Goal: Task Accomplishment & Management: Complete application form

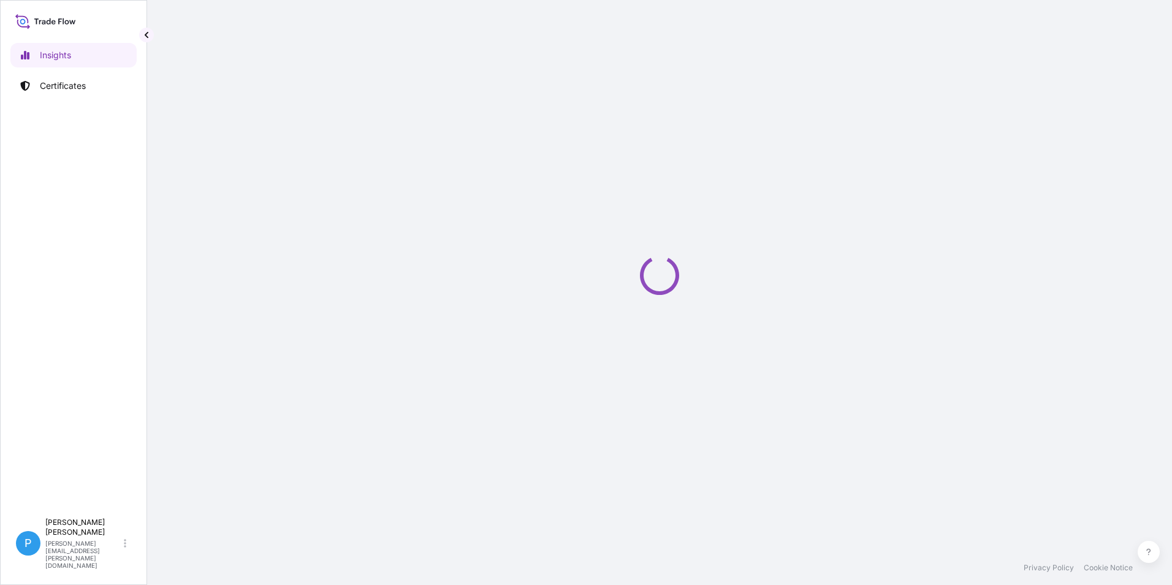
select select "2025"
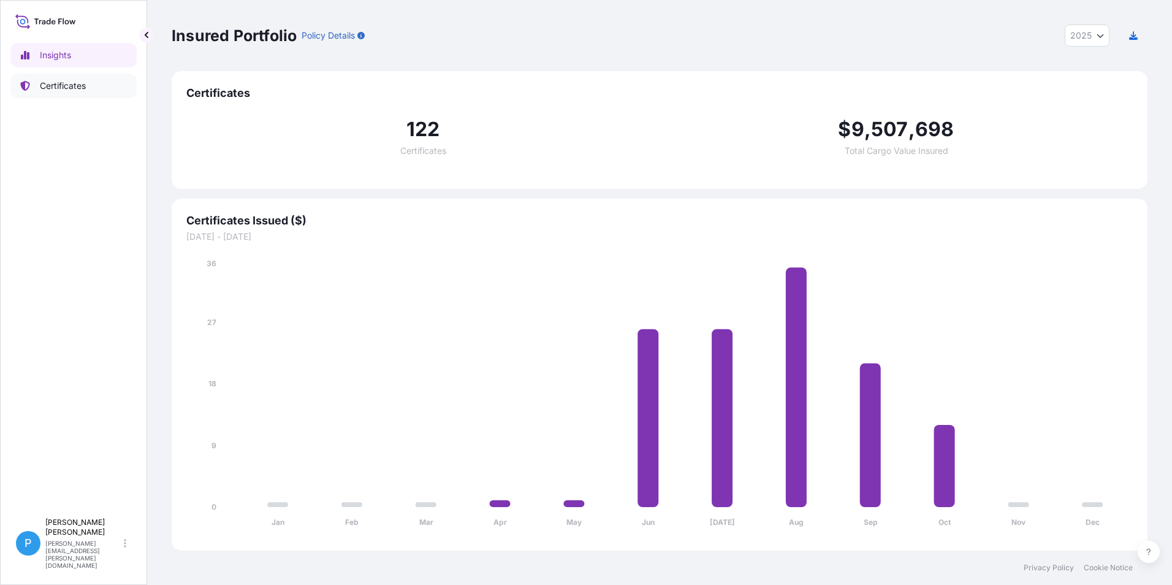
click at [72, 94] on link "Certificates" at bounding box center [73, 86] width 126 height 25
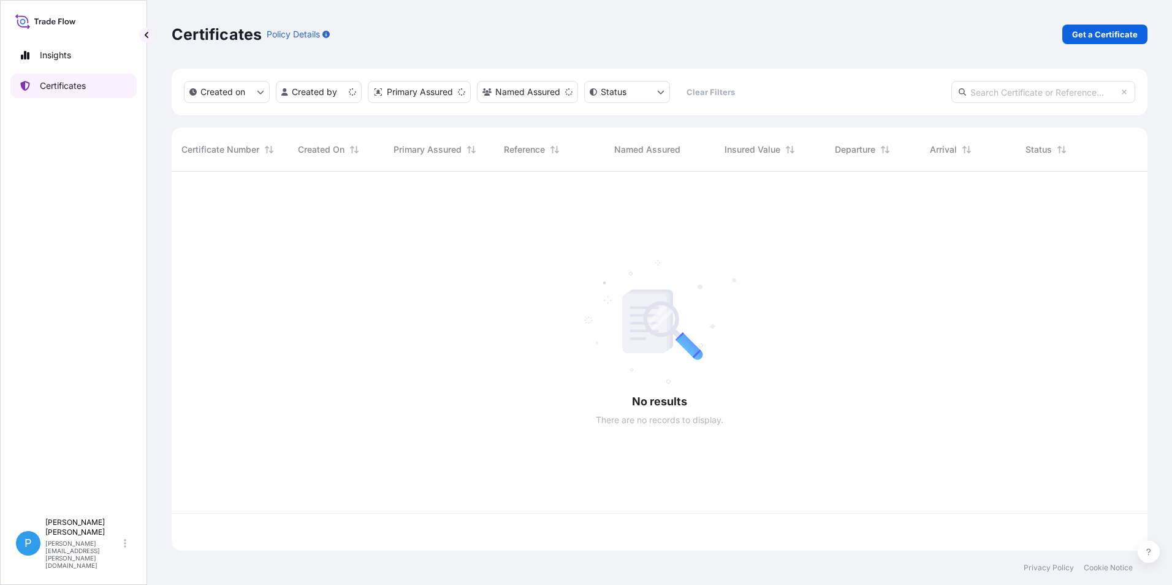
scroll to position [376, 966]
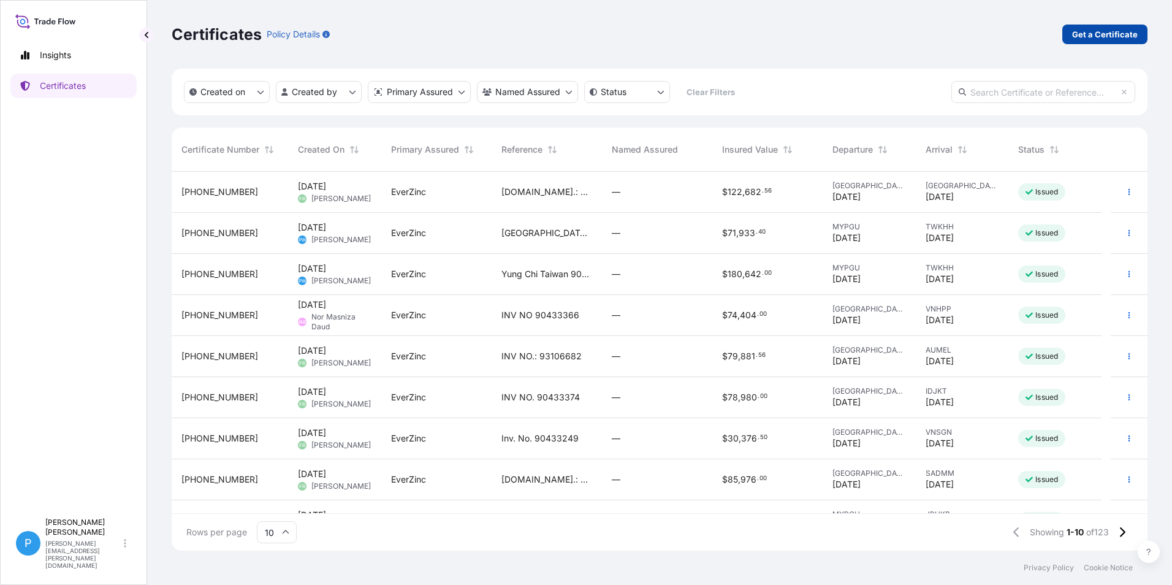
click at [1112, 29] on p "Get a Certificate" at bounding box center [1105, 34] width 66 height 12
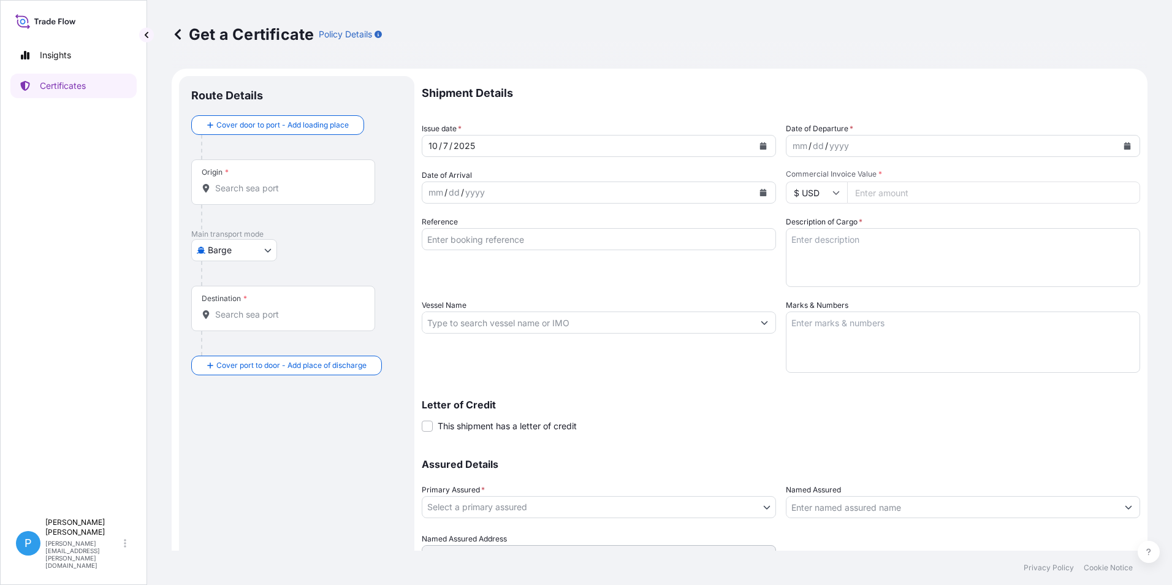
click at [227, 254] on body "Insights Certificates P Perline Wong perline.wong@everzinc.com Get a Certificat…" at bounding box center [586, 292] width 1172 height 585
click at [222, 375] on span "Ocean Vessel" at bounding box center [241, 370] width 55 height 12
select select "Ocean Vessel"
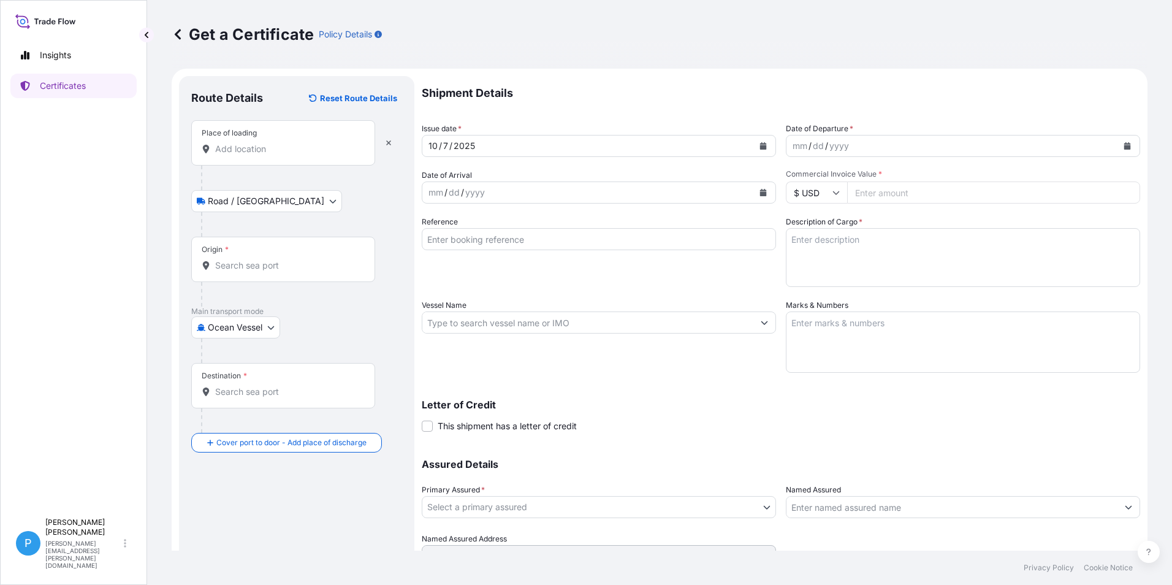
click at [231, 154] on input "Place of loading" at bounding box center [287, 149] width 145 height 12
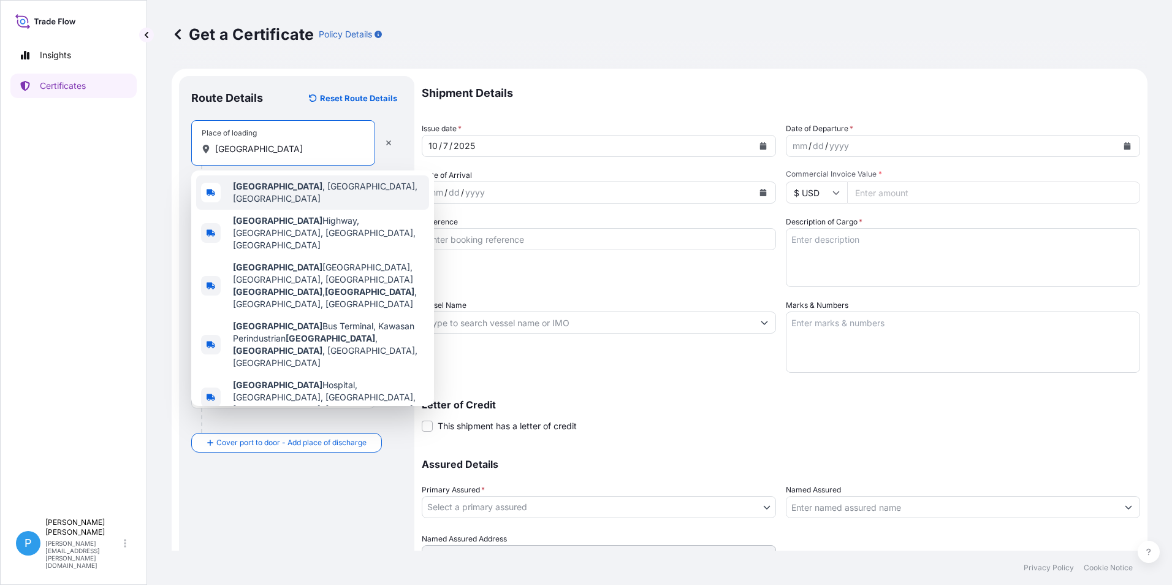
click at [271, 195] on span "Pasir Gudang , Johor, Malaysia" at bounding box center [328, 192] width 191 height 25
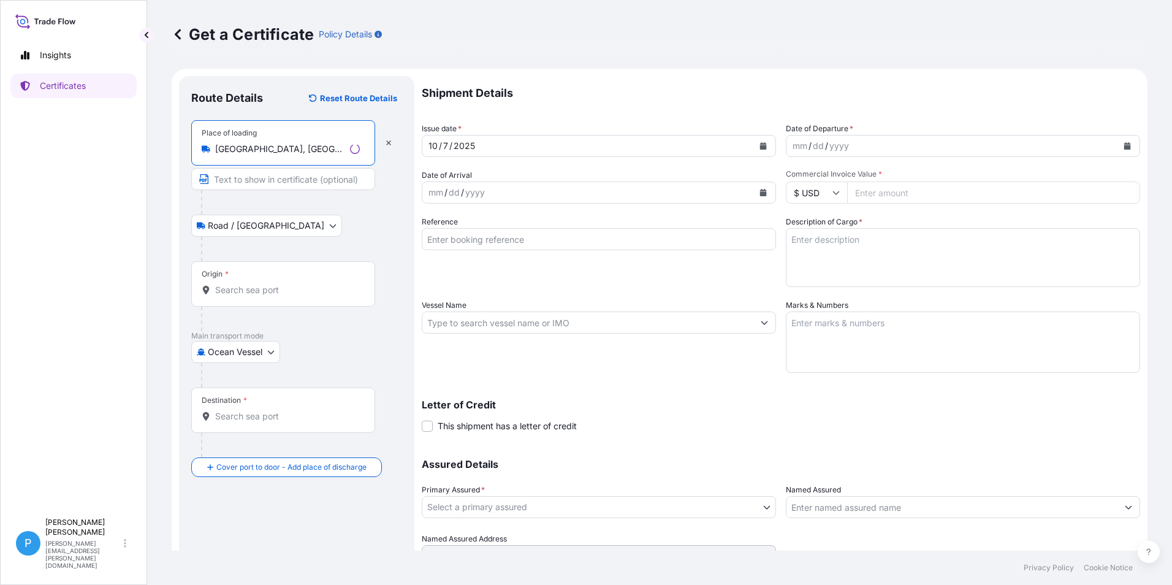
type input "Pasir Gudang, Johor, Malaysia"
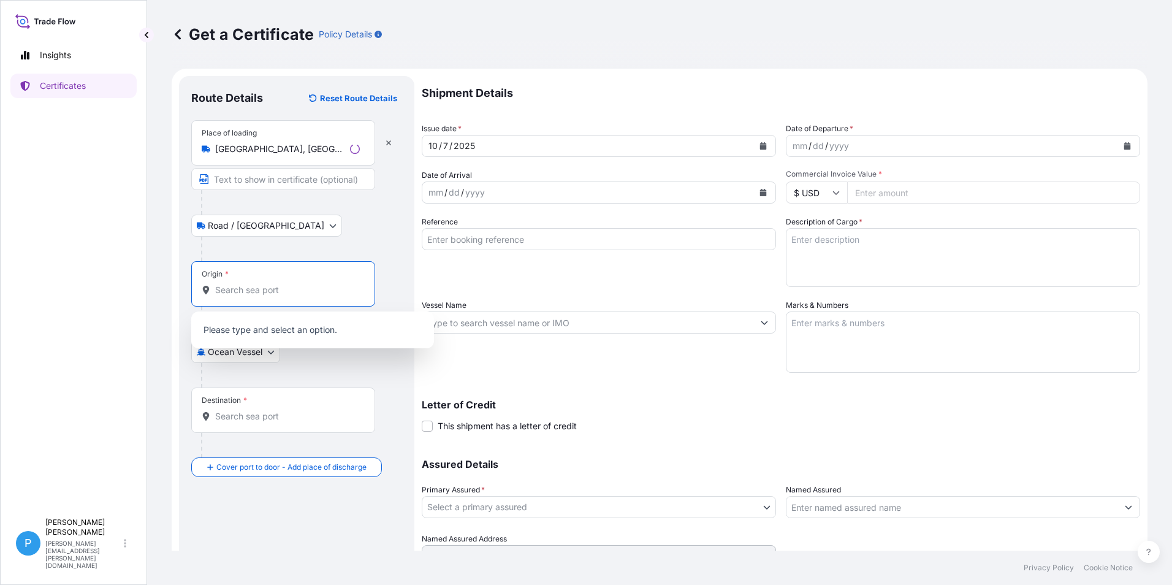
click at [222, 292] on input "Origin *" at bounding box center [287, 290] width 145 height 12
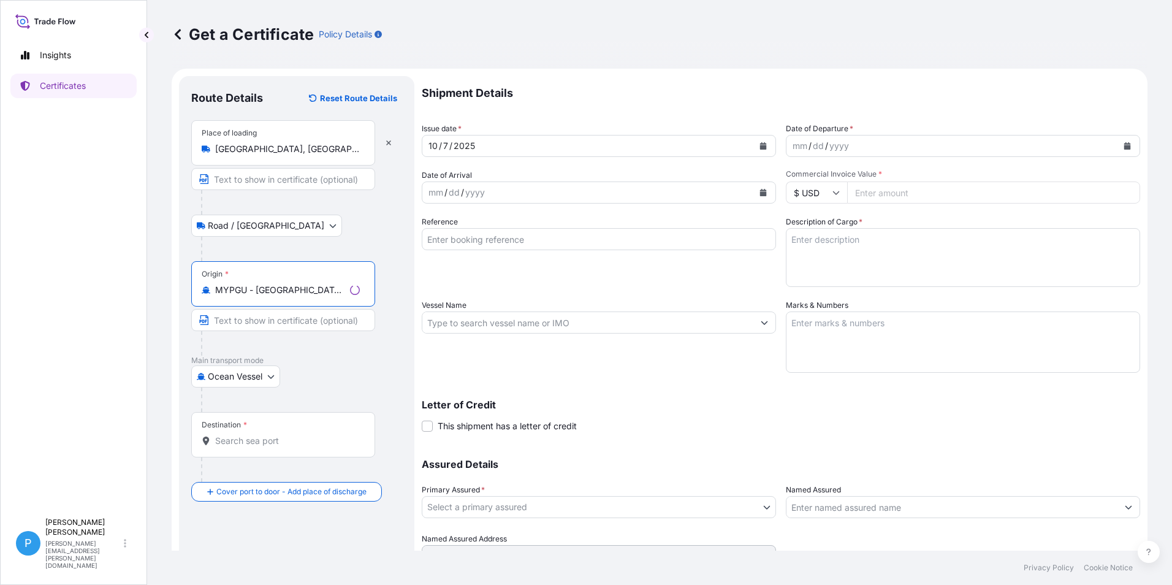
type input "MYPGU - Pasir Gudang, Johor, Malaysia"
click at [248, 449] on div "Destination *" at bounding box center [283, 434] width 184 height 45
click at [248, 447] on input "Destination *" at bounding box center [287, 441] width 145 height 12
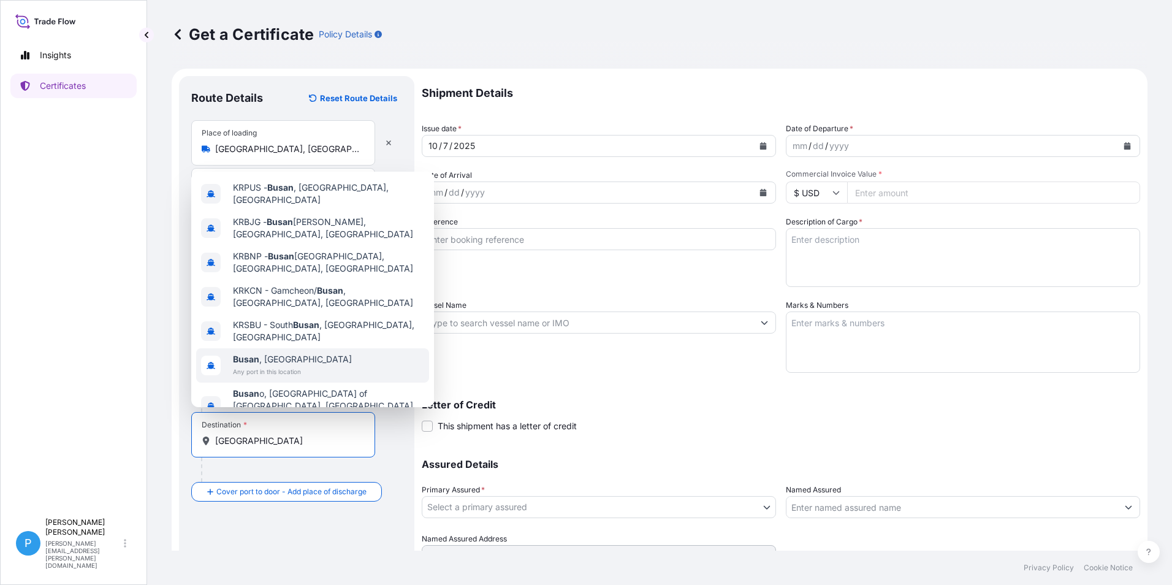
click at [267, 365] on span "Any port in this location" at bounding box center [292, 371] width 119 height 12
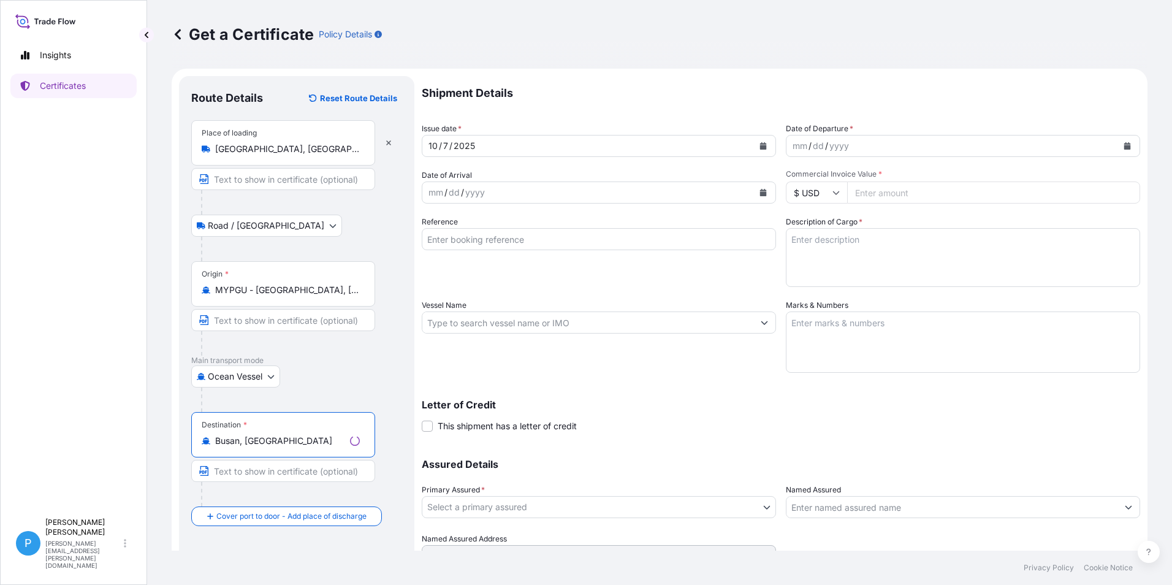
type input "Busan, South Korea"
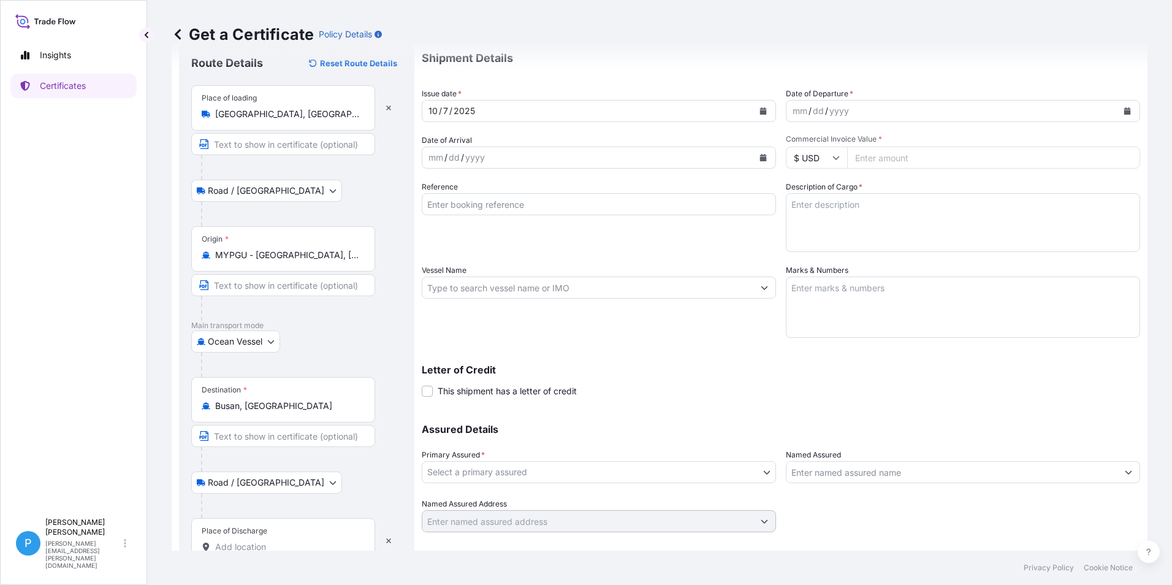
scroll to position [67, 0]
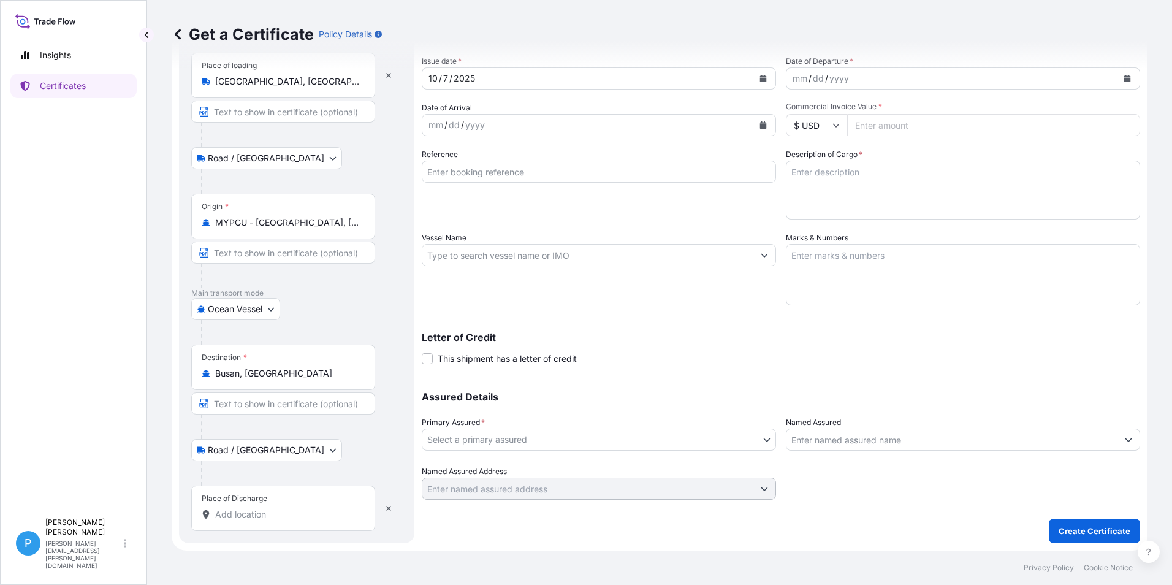
click at [237, 513] on input "Place of Discharge" at bounding box center [287, 514] width 145 height 12
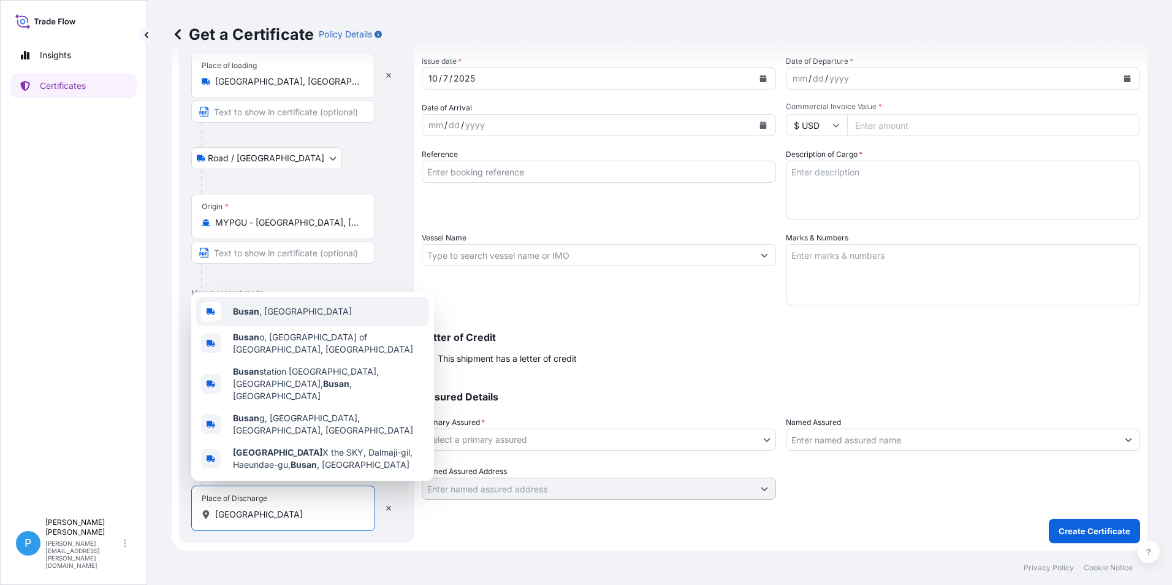
click at [282, 320] on div "Busan , South Korea" at bounding box center [312, 311] width 233 height 29
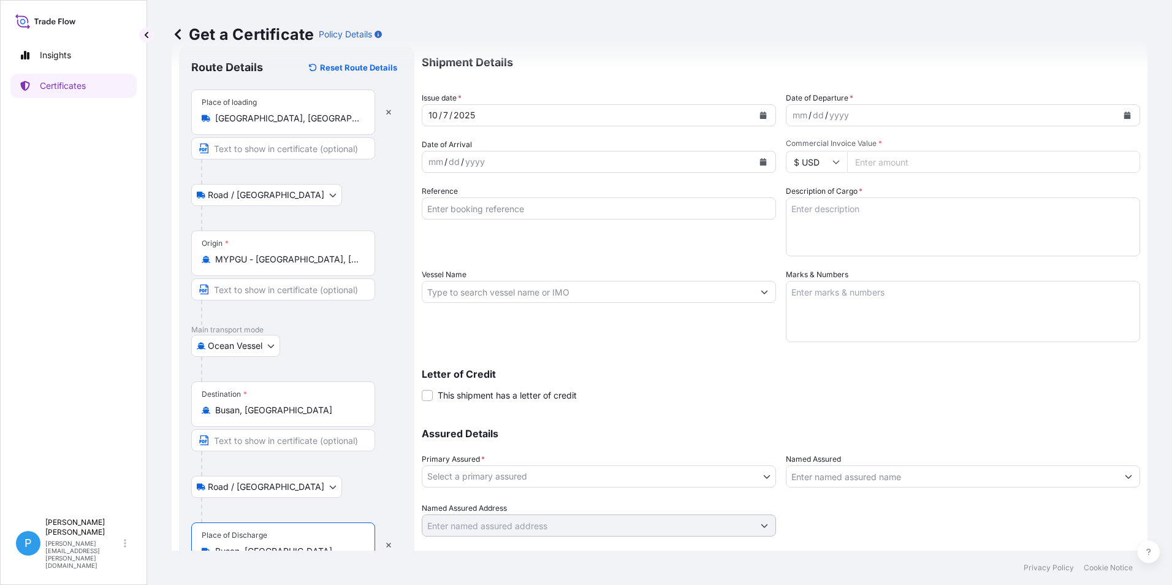
scroll to position [0, 0]
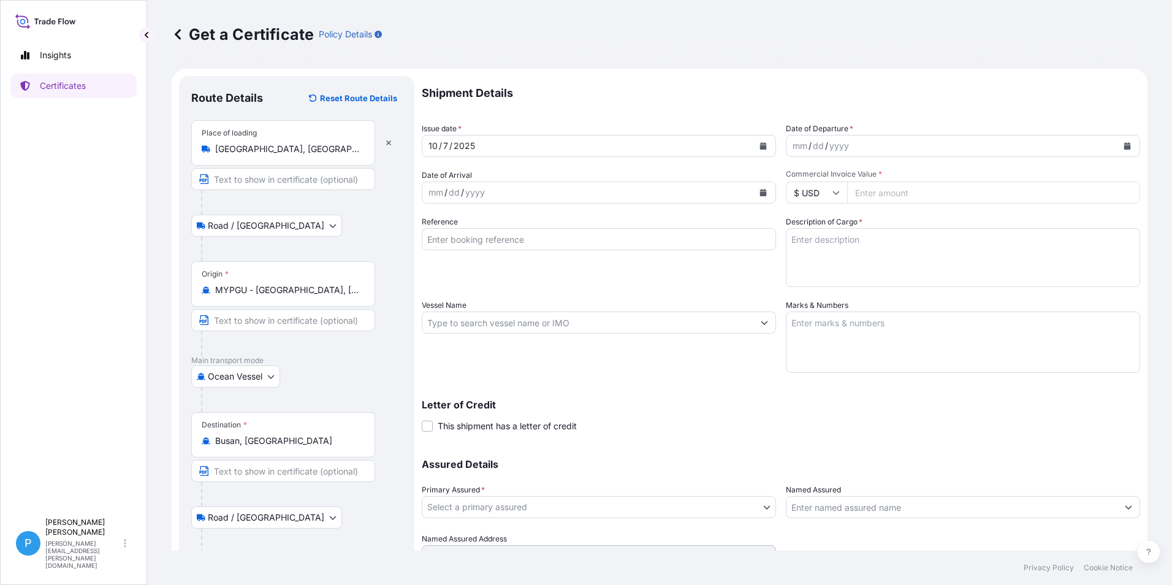
type input "Busan, South Korea"
click at [761, 196] on button "Calendar" at bounding box center [763, 193] width 20 height 20
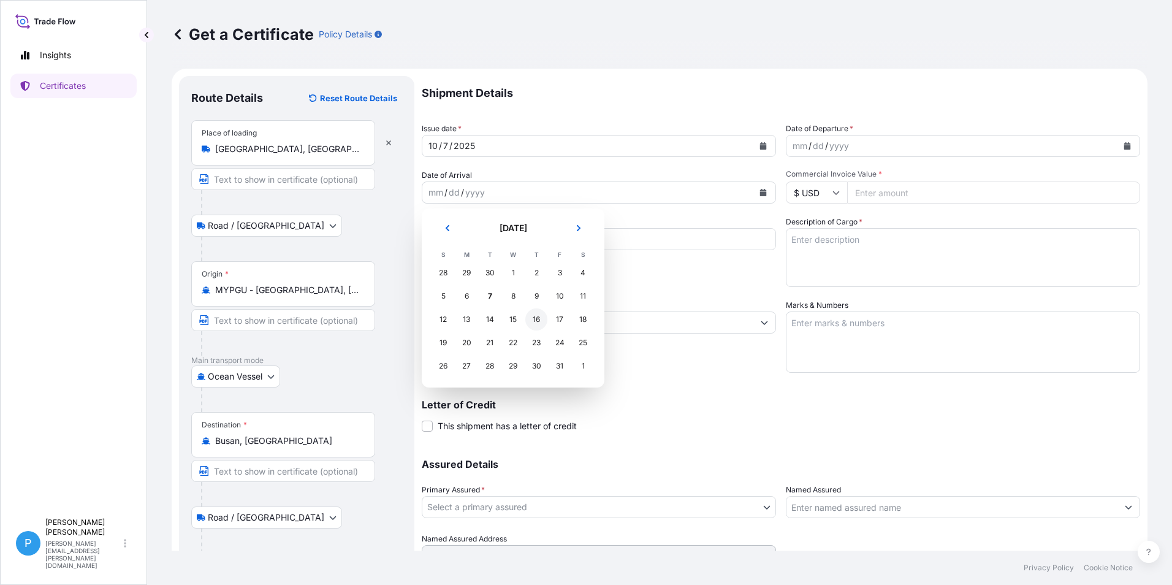
click at [538, 321] on div "16" at bounding box center [536, 319] width 22 height 22
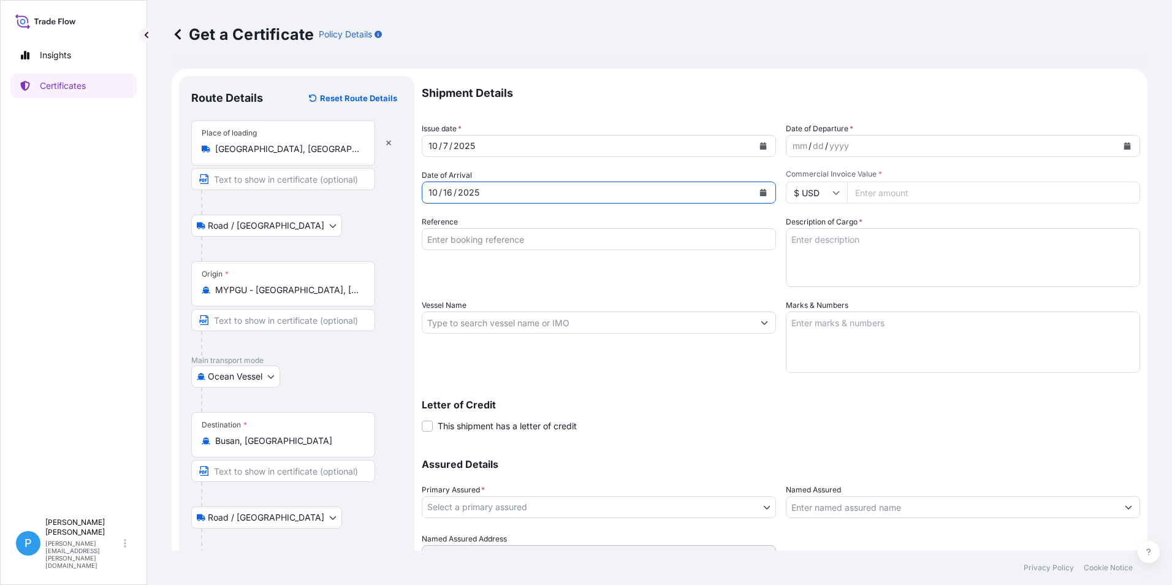
click at [458, 236] on input "Reference" at bounding box center [599, 239] width 354 height 22
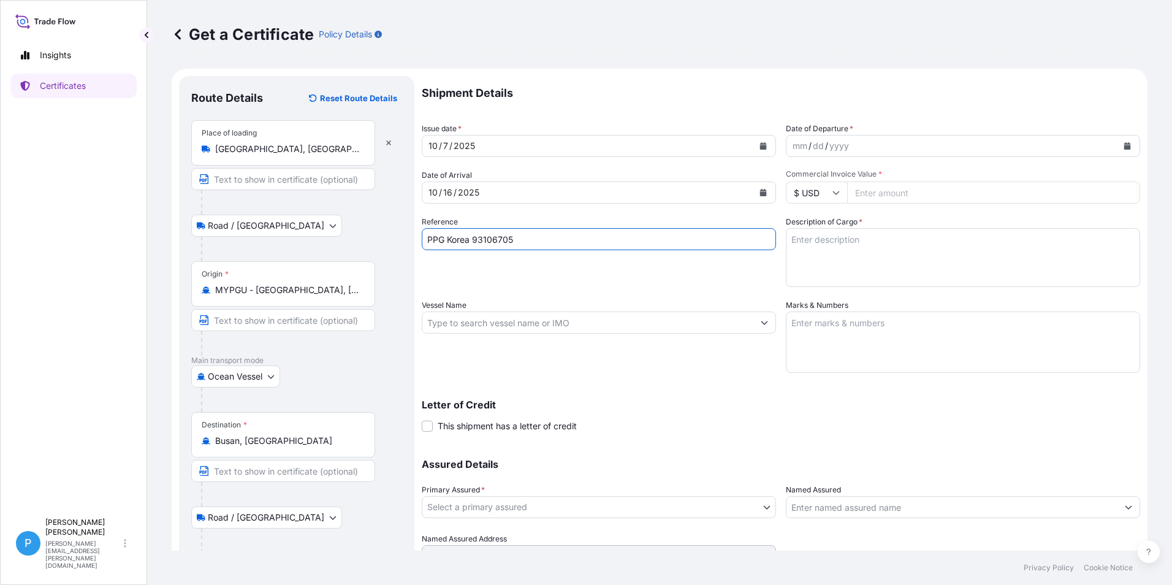
type input "PPG Korea 93106705"
click at [473, 328] on input "Vessel Name" at bounding box center [587, 322] width 331 height 22
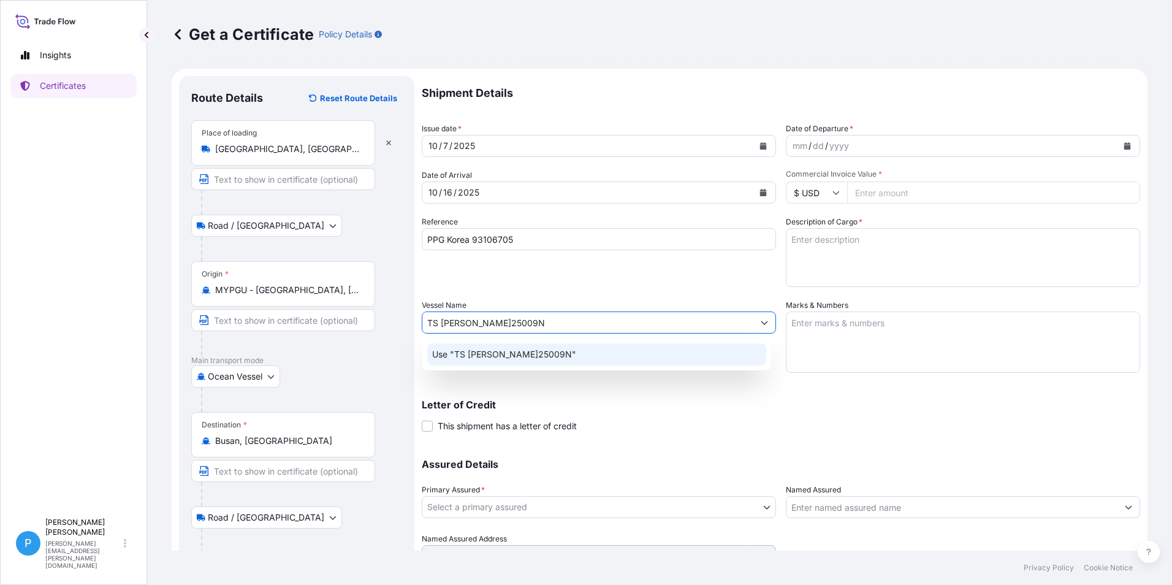
click at [542, 357] on p "Use "TS Nansha V.25009N"" at bounding box center [504, 354] width 144 height 12
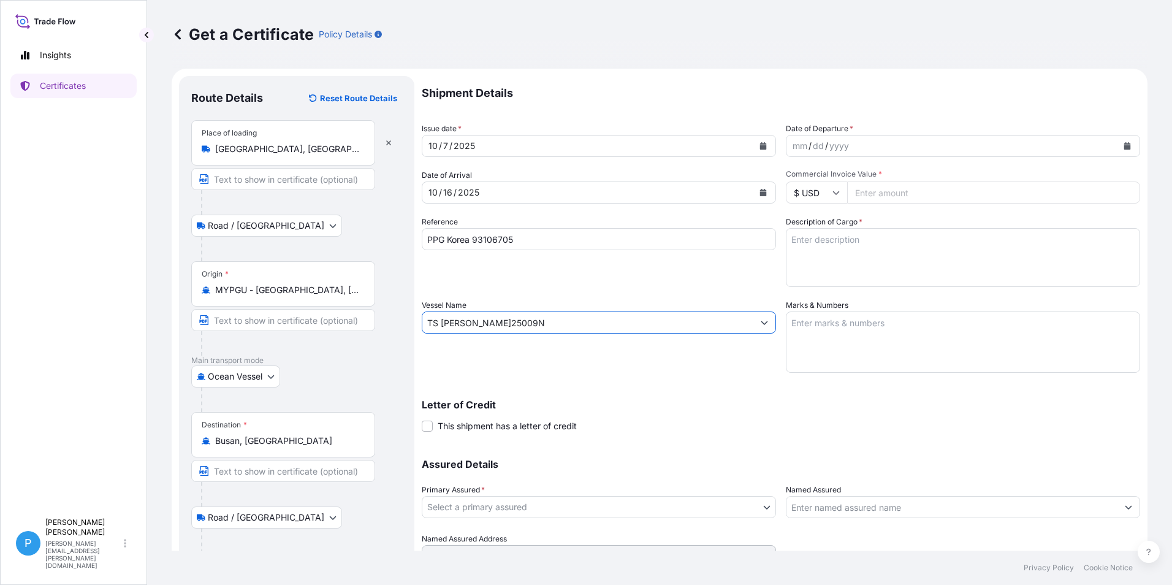
type input "TS Nansha V.25009N"
click at [1123, 145] on icon "Calendar" at bounding box center [1126, 145] width 7 height 7
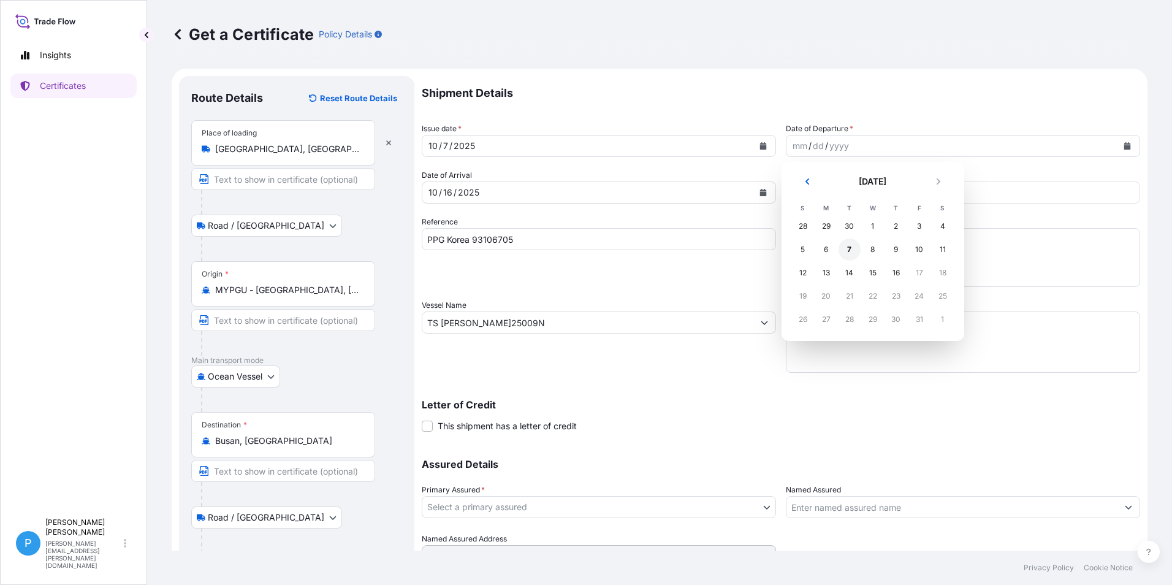
click at [849, 252] on div "7" at bounding box center [849, 249] width 22 height 22
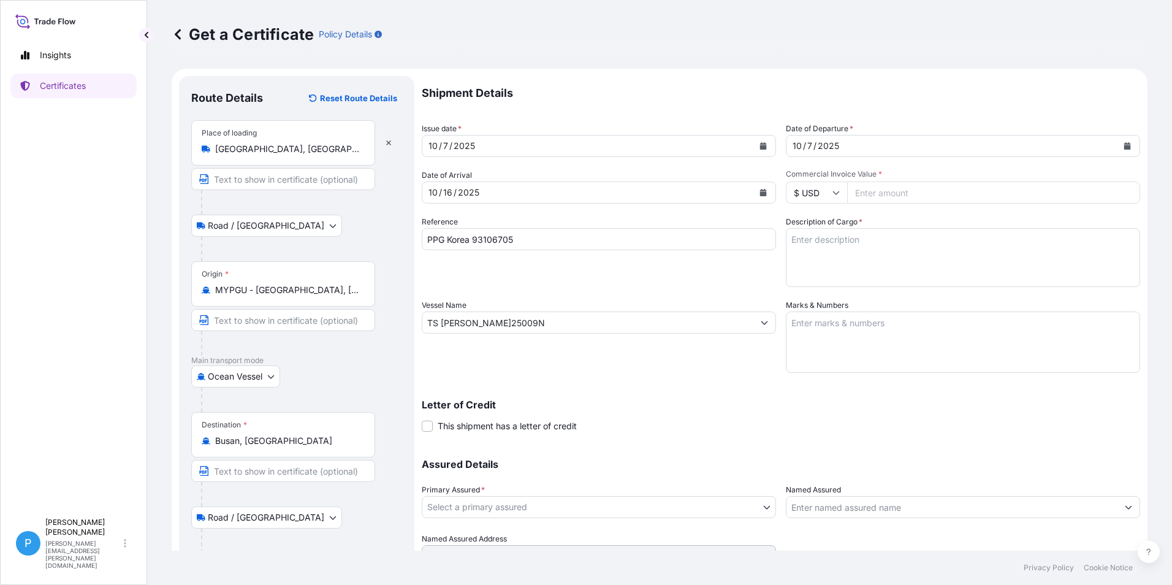
click at [881, 194] on input "Commercial Invoice Value *" at bounding box center [993, 192] width 293 height 22
type input "67087.00"
click at [802, 321] on textarea "Marks & Numbers" at bounding box center [963, 341] width 354 height 61
paste textarea "PO/NO .: PPGK20250902/4800003441 BUSAN"
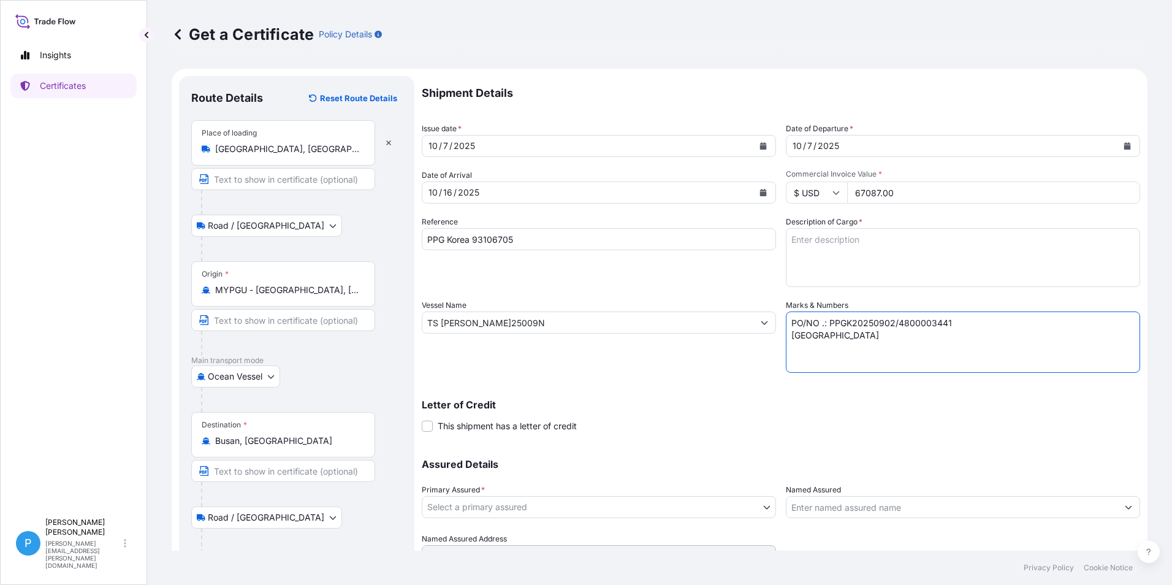
type textarea "PO/NO .: PPGK20250902/4800003441 BUSAN"
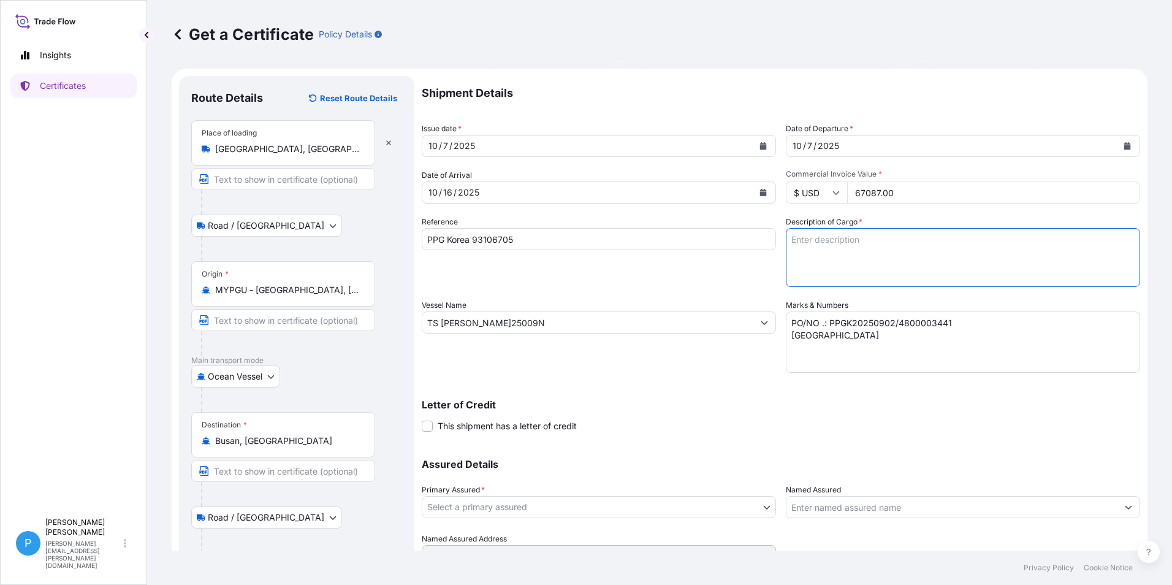
click at [817, 247] on textarea "Description of Cargo *" at bounding box center [963, 257] width 354 height 59
click at [818, 249] on textarea "Description of Cargo *" at bounding box center [963, 257] width 354 height 59
paste textarea "ZINC DUST SUPERFINE EP 40 BAGS X 500 KG 10 PALLETS GROSS WEIGHT :20,380.00 KGS …"
type textarea "ZINC DUST SUPERFINE EP 40 BAGS X 500 KG 10 PALLETS GROSS WEIGHT :20,380.00 KGS …"
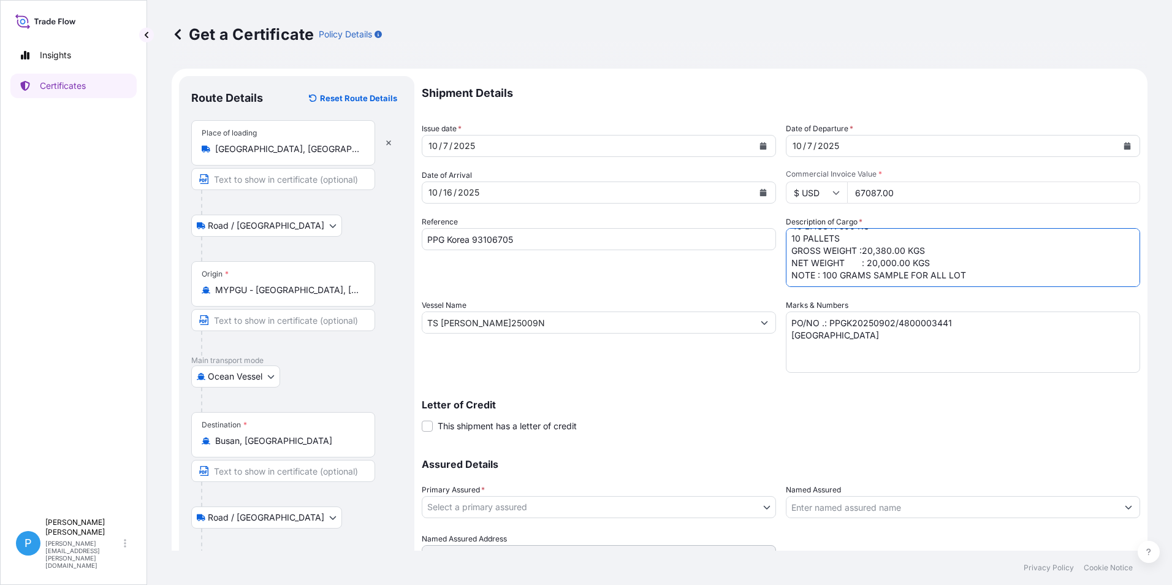
click at [547, 505] on body "Insights Certificates P Perline Wong perline.wong@everzinc.com Get a Certificat…" at bounding box center [586, 292] width 1172 height 585
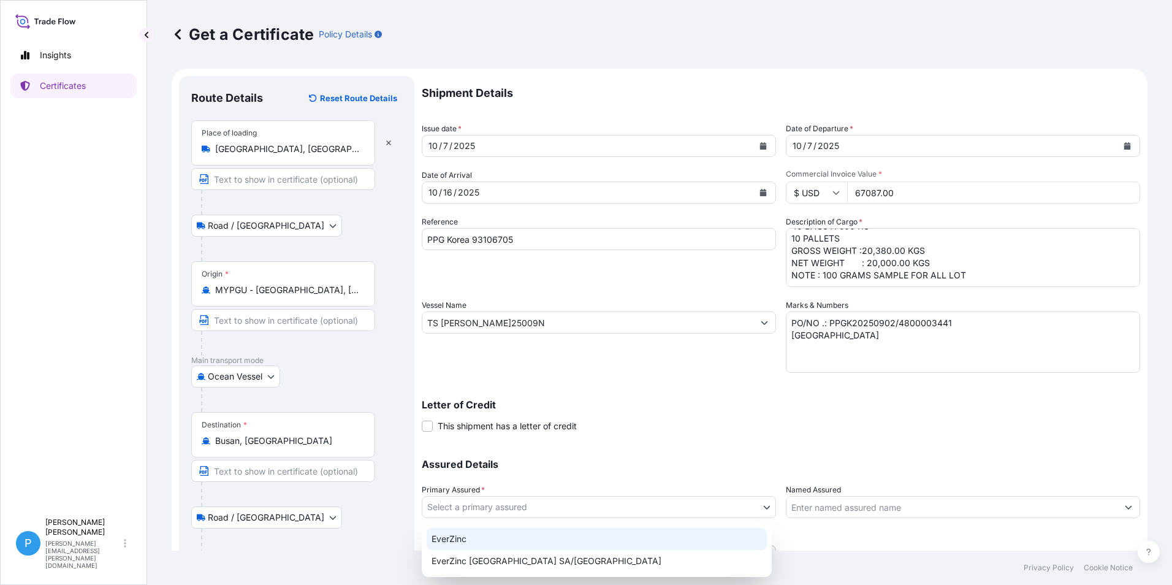
click at [448, 538] on div "EverZinc" at bounding box center [597, 539] width 340 height 22
select select "31493"
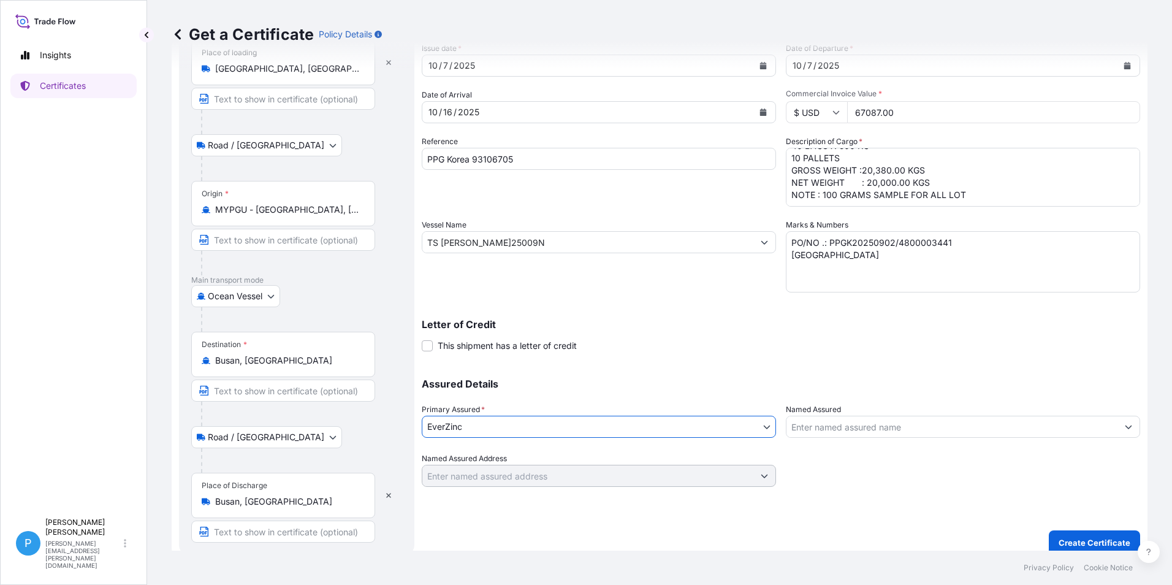
scroll to position [92, 0]
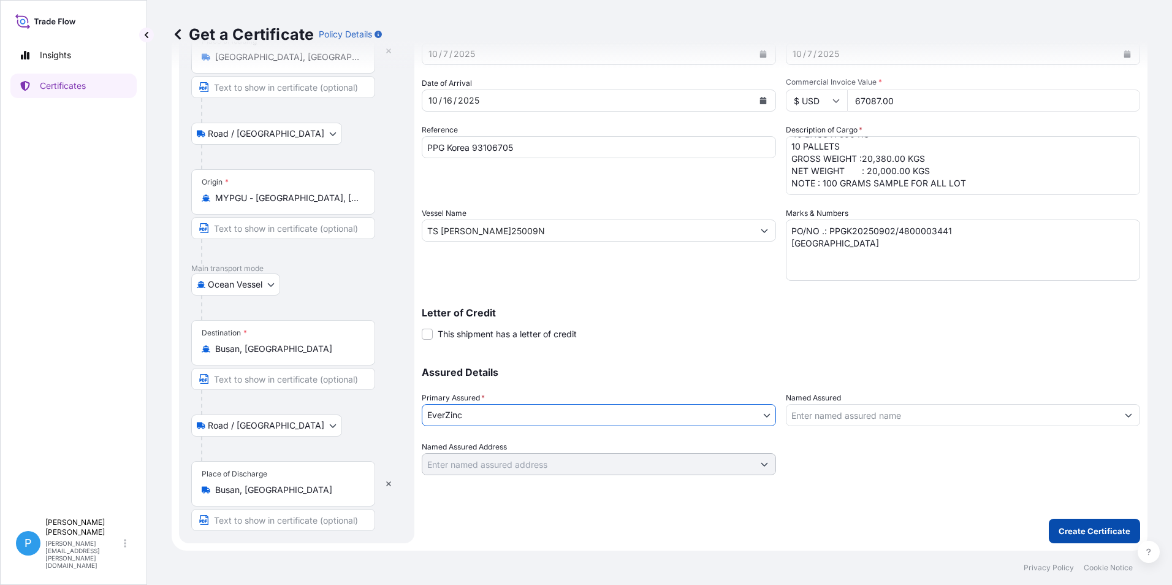
click at [1080, 536] on p "Create Certificate" at bounding box center [1094, 531] width 72 height 12
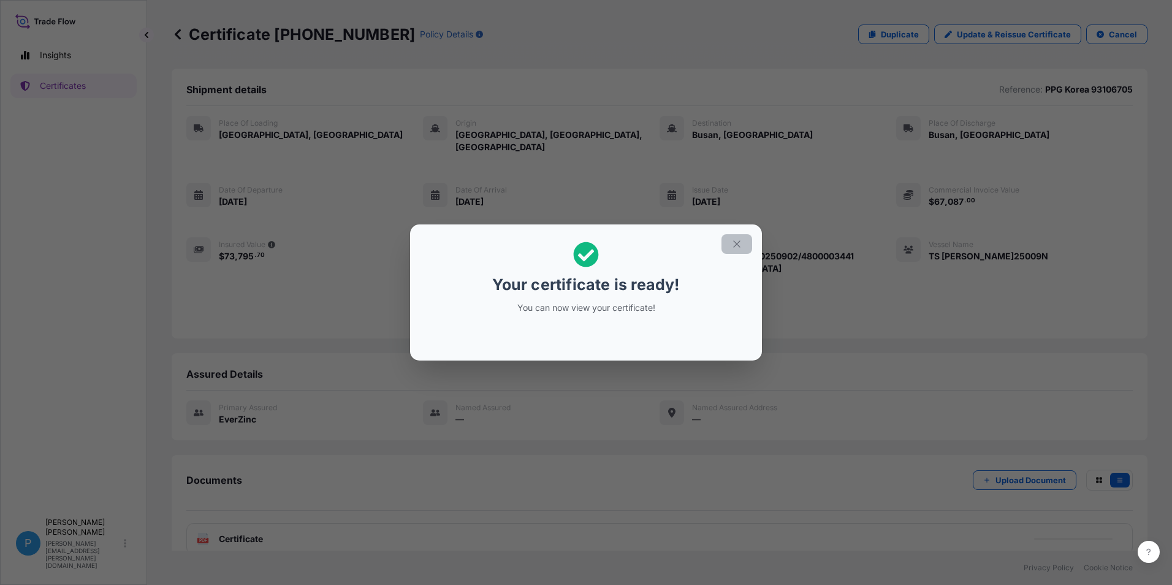
click at [738, 244] on icon "button" at bounding box center [736, 243] width 11 height 11
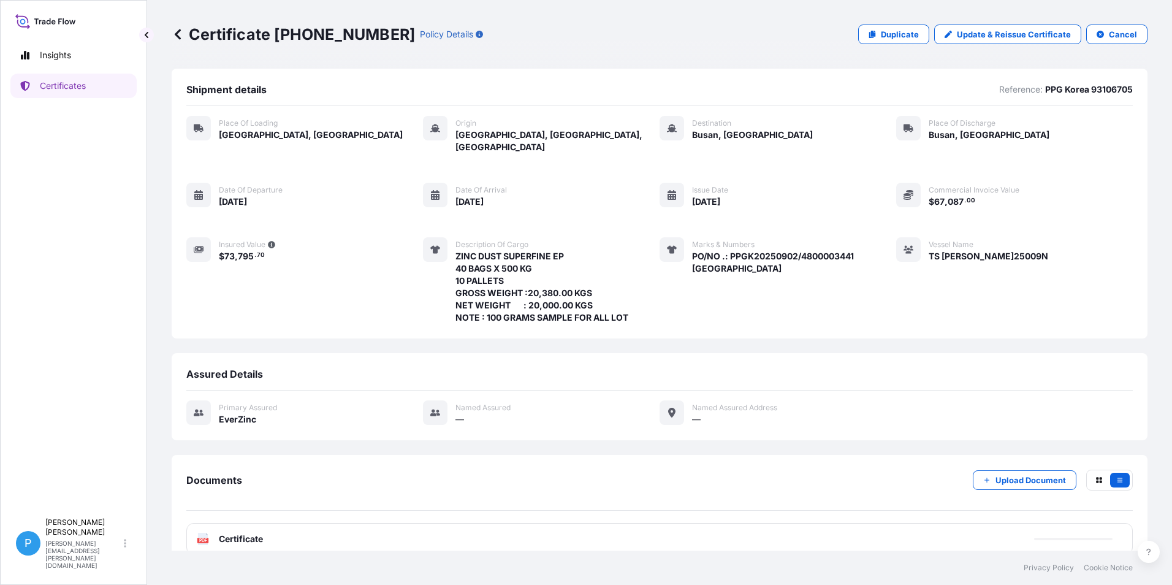
scroll to position [7, 0]
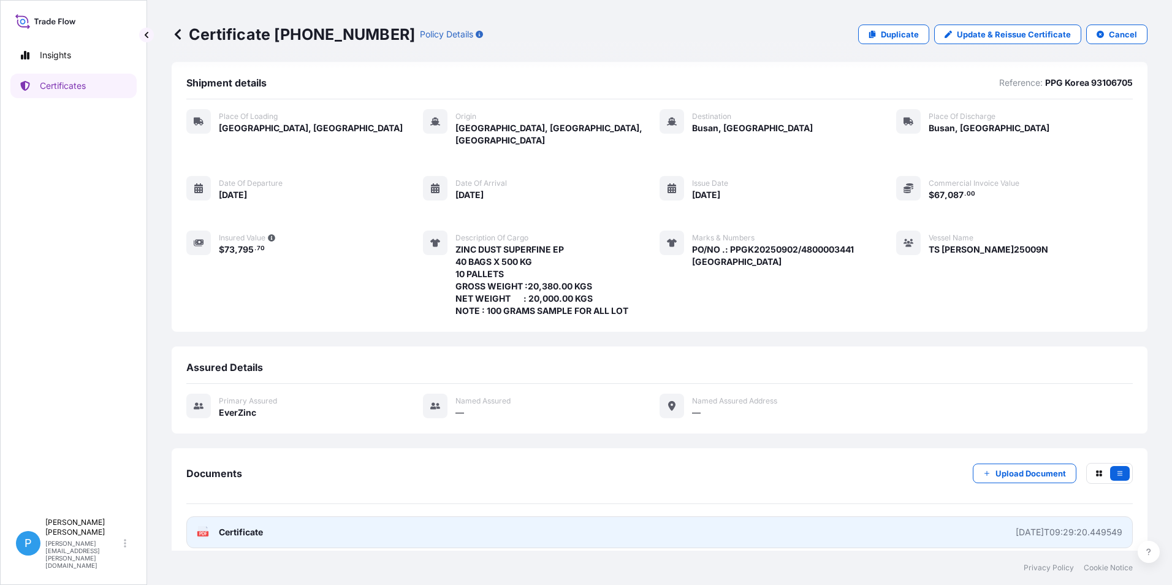
click at [230, 526] on span "Certificate" at bounding box center [241, 532] width 44 height 12
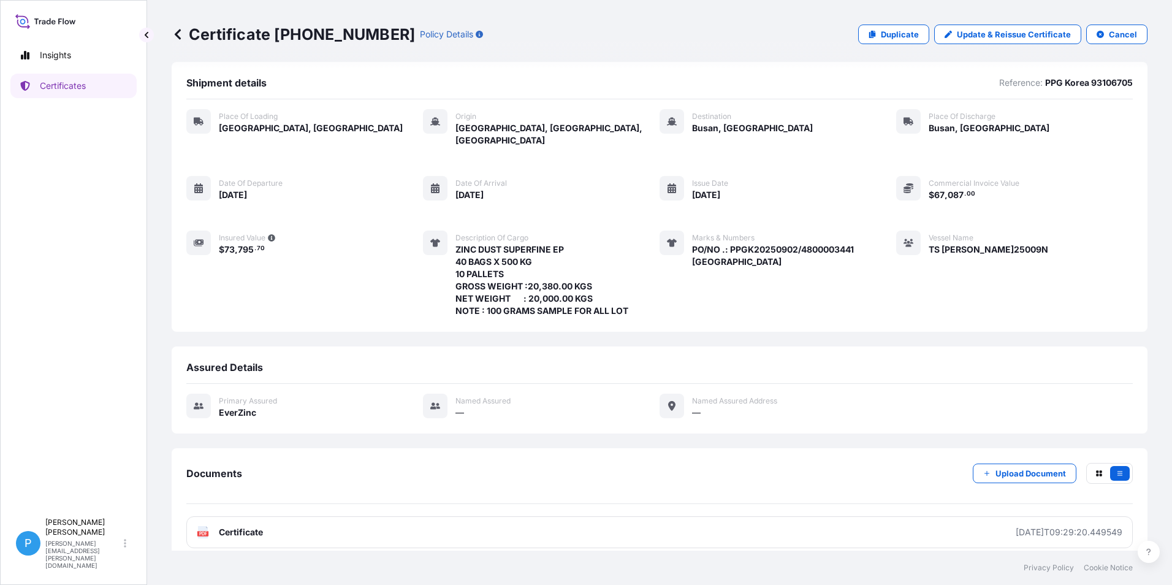
click at [176, 32] on icon at bounding box center [178, 34] width 12 height 12
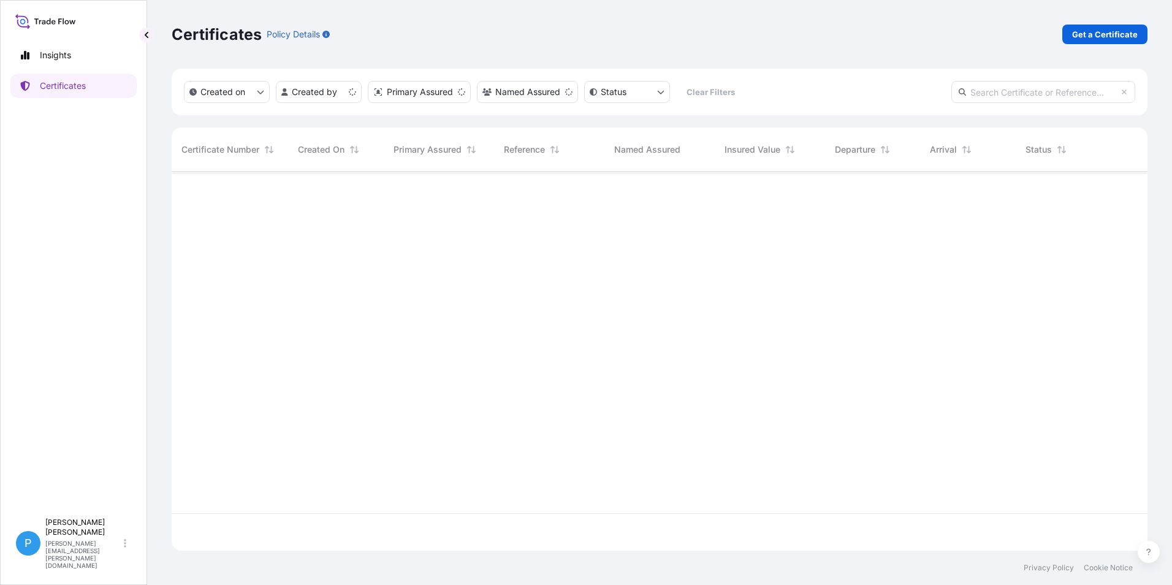
scroll to position [376, 966]
